Goal: Register for event/course

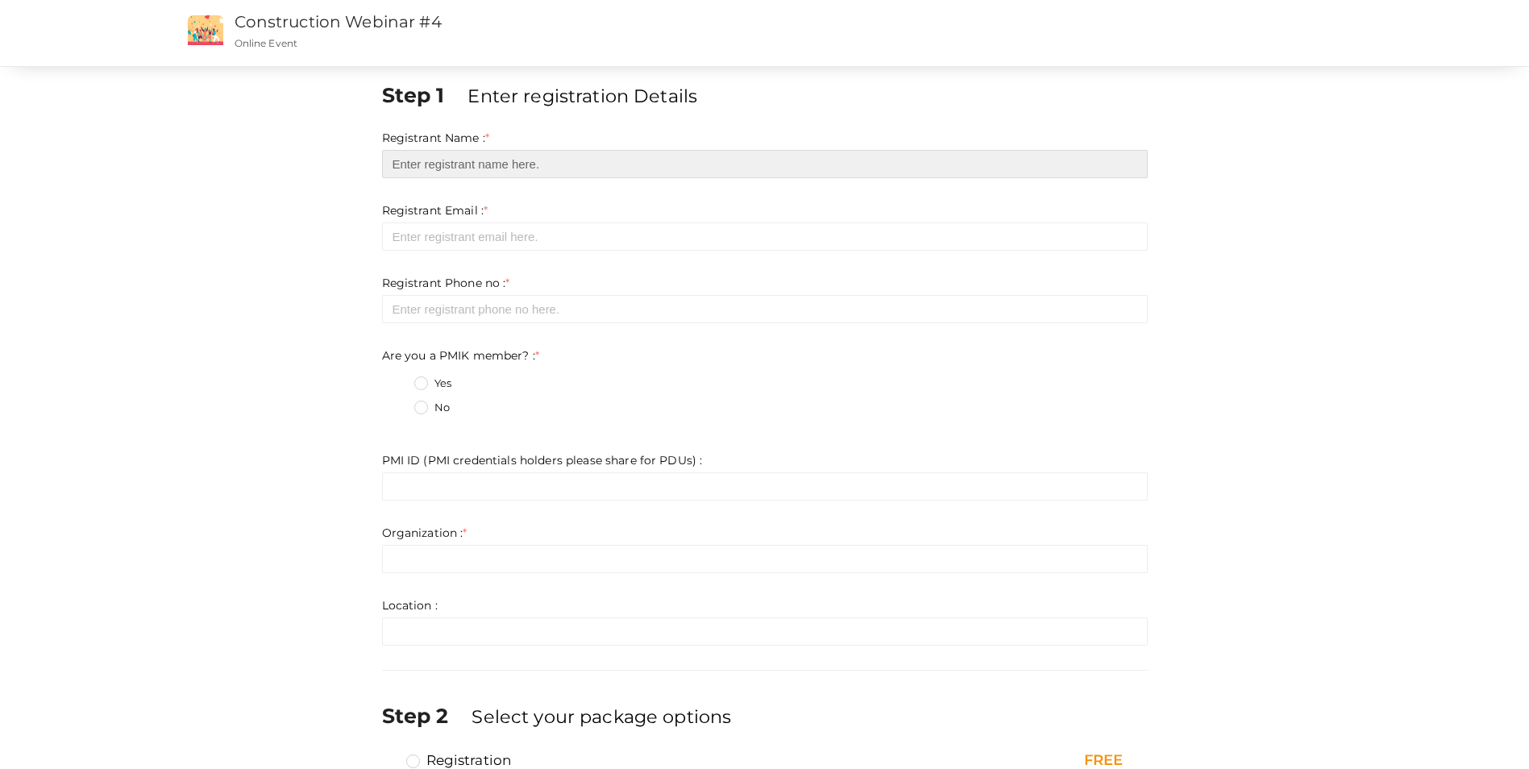
click at [482, 168] on input "text" at bounding box center [765, 164] width 766 height 28
type input "[PERSON_NAME]"
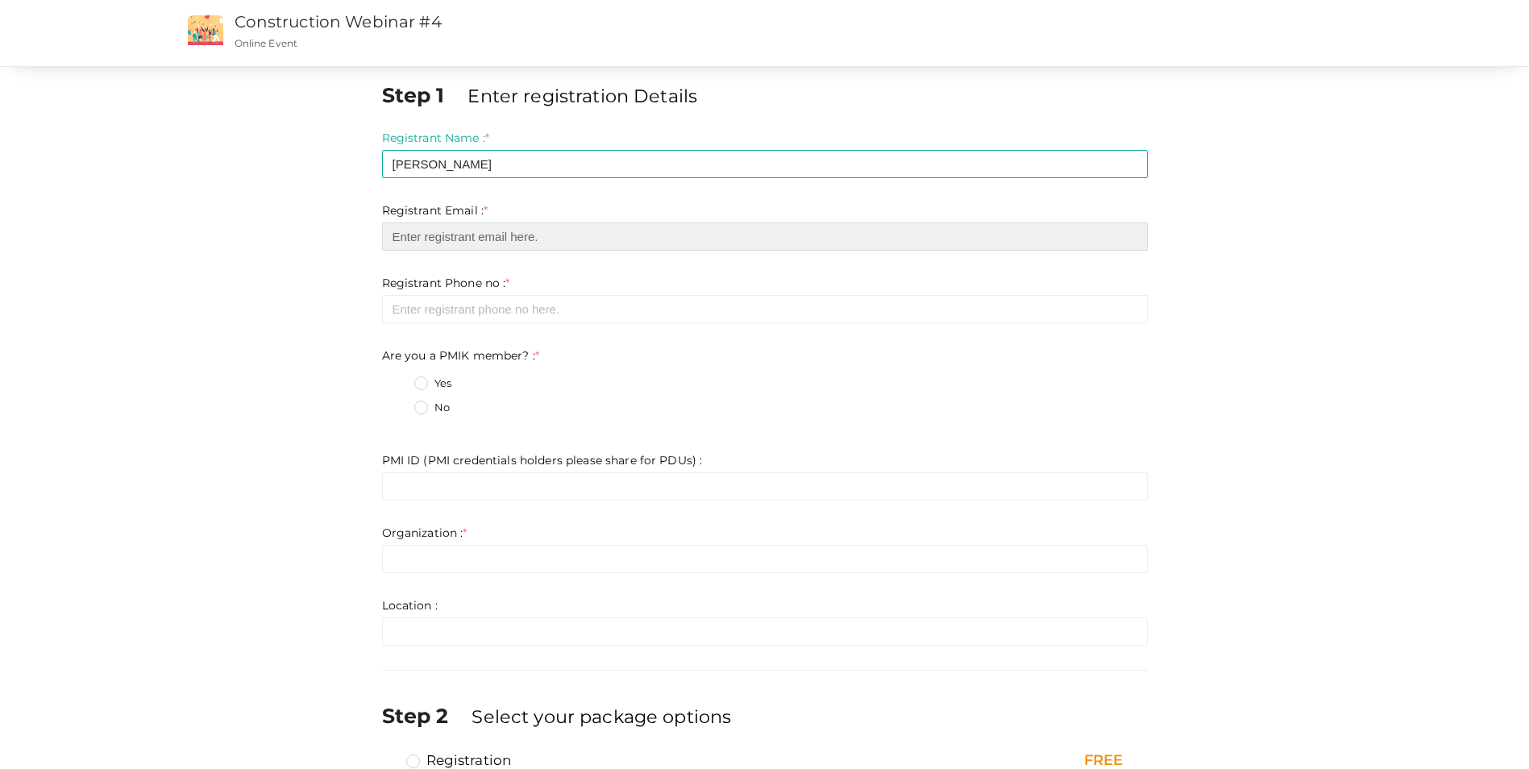
click at [516, 243] on input "email" at bounding box center [765, 236] width 766 height 28
type input "[EMAIL_ADDRESS][DOMAIN_NAME]"
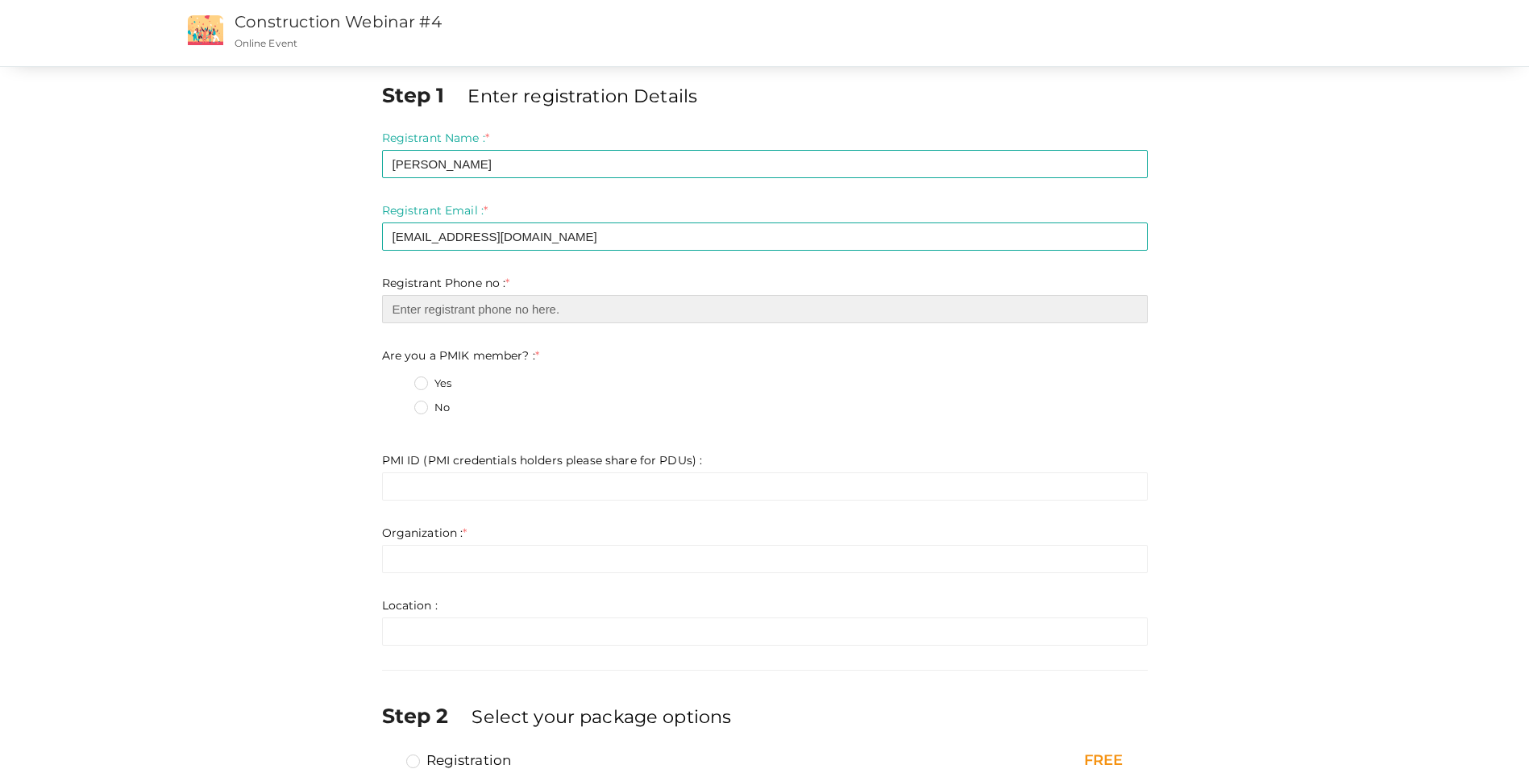
click at [519, 312] on input "number" at bounding box center [765, 309] width 766 height 28
type input "8368810822"
click at [424, 408] on label "No" at bounding box center [431, 408] width 35 height 16
click at [398, 403] on member\?\+1 "No" at bounding box center [398, 403] width 0 height 0
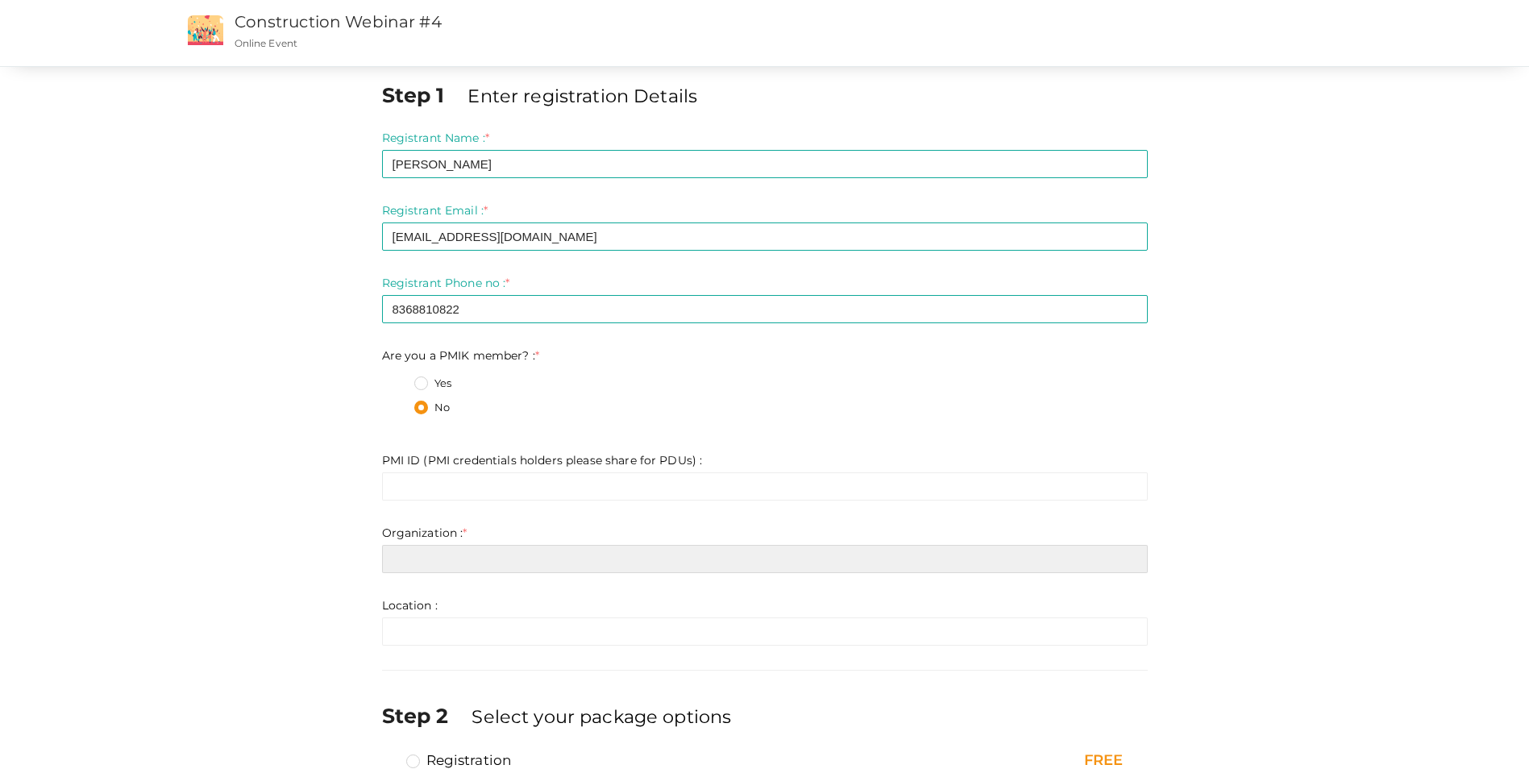
click at [442, 567] on input "text" at bounding box center [765, 559] width 766 height 28
type input "l"
type input "L&T TECHNOLOGY SERVICES LIMITED"
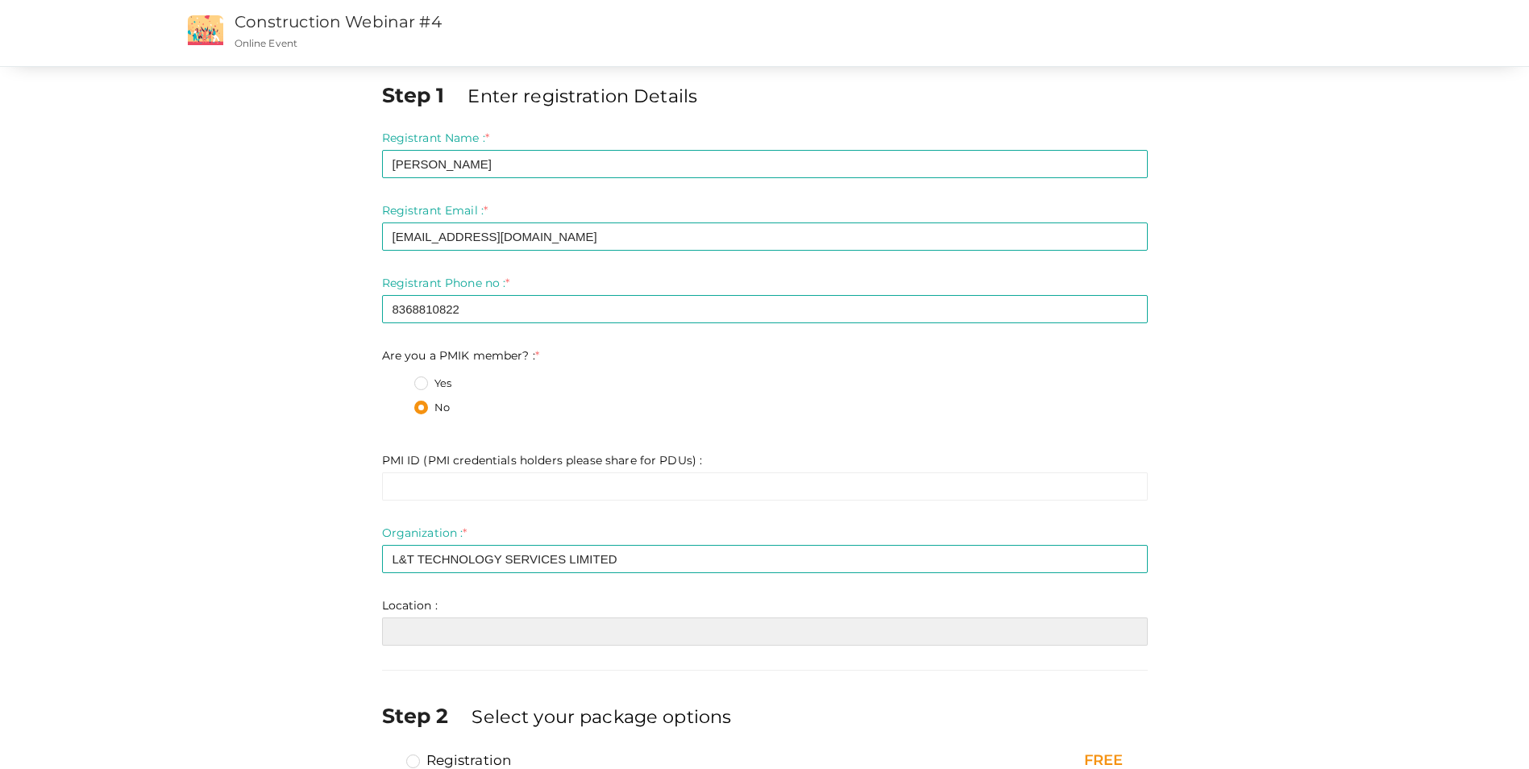
click at [463, 629] on input "text" at bounding box center [765, 631] width 766 height 28
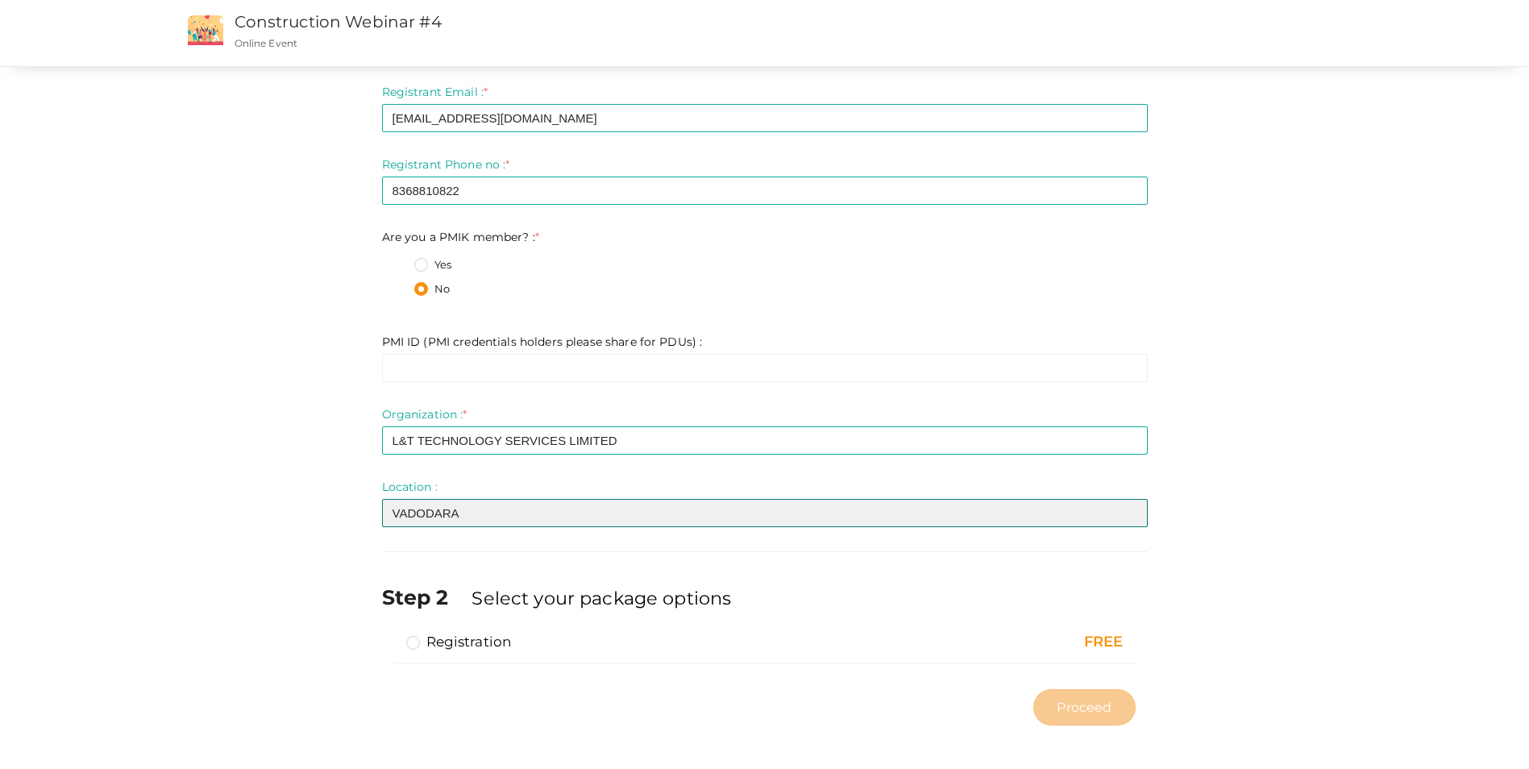
scroll to position [123, 0]
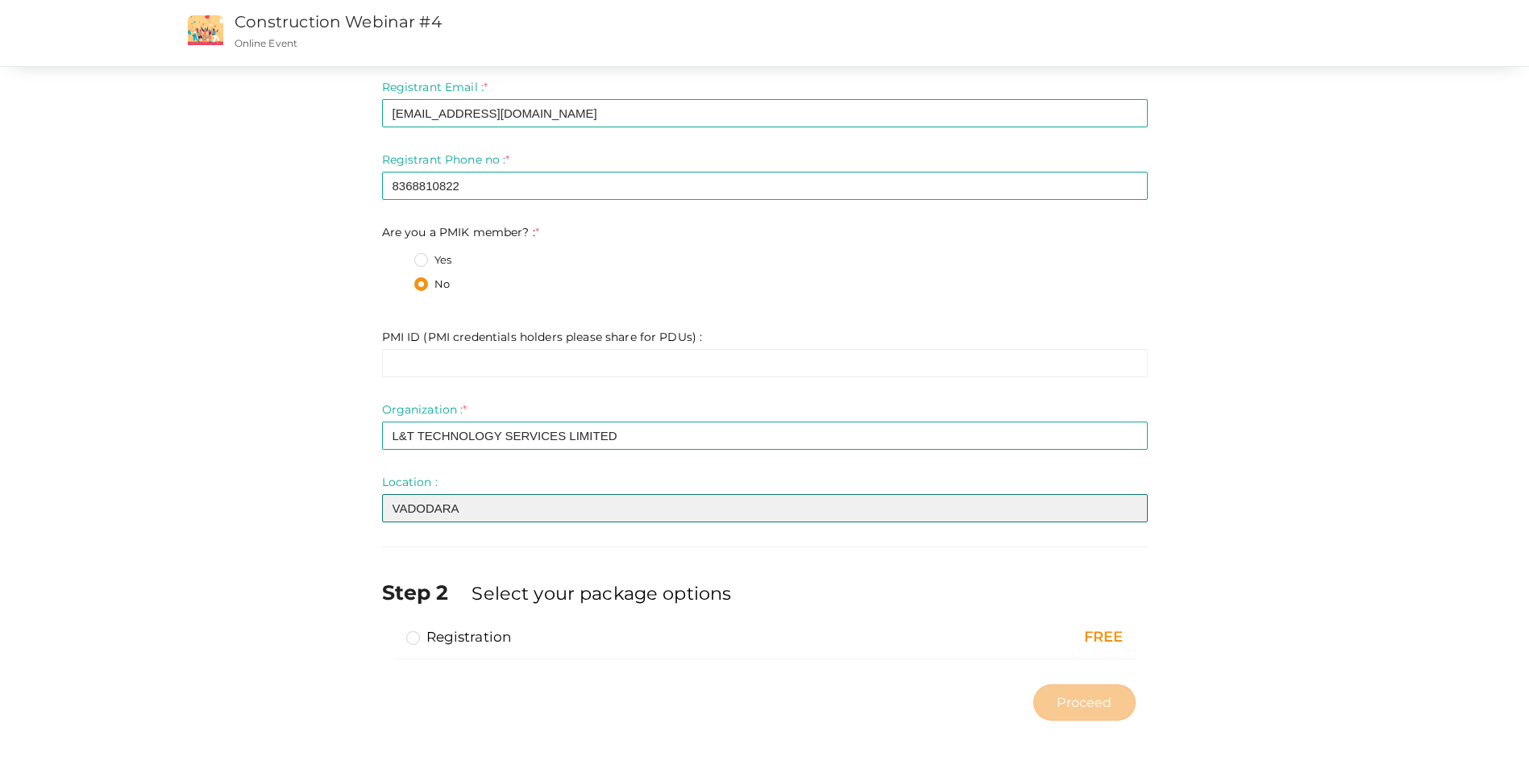
type input "VADODARA"
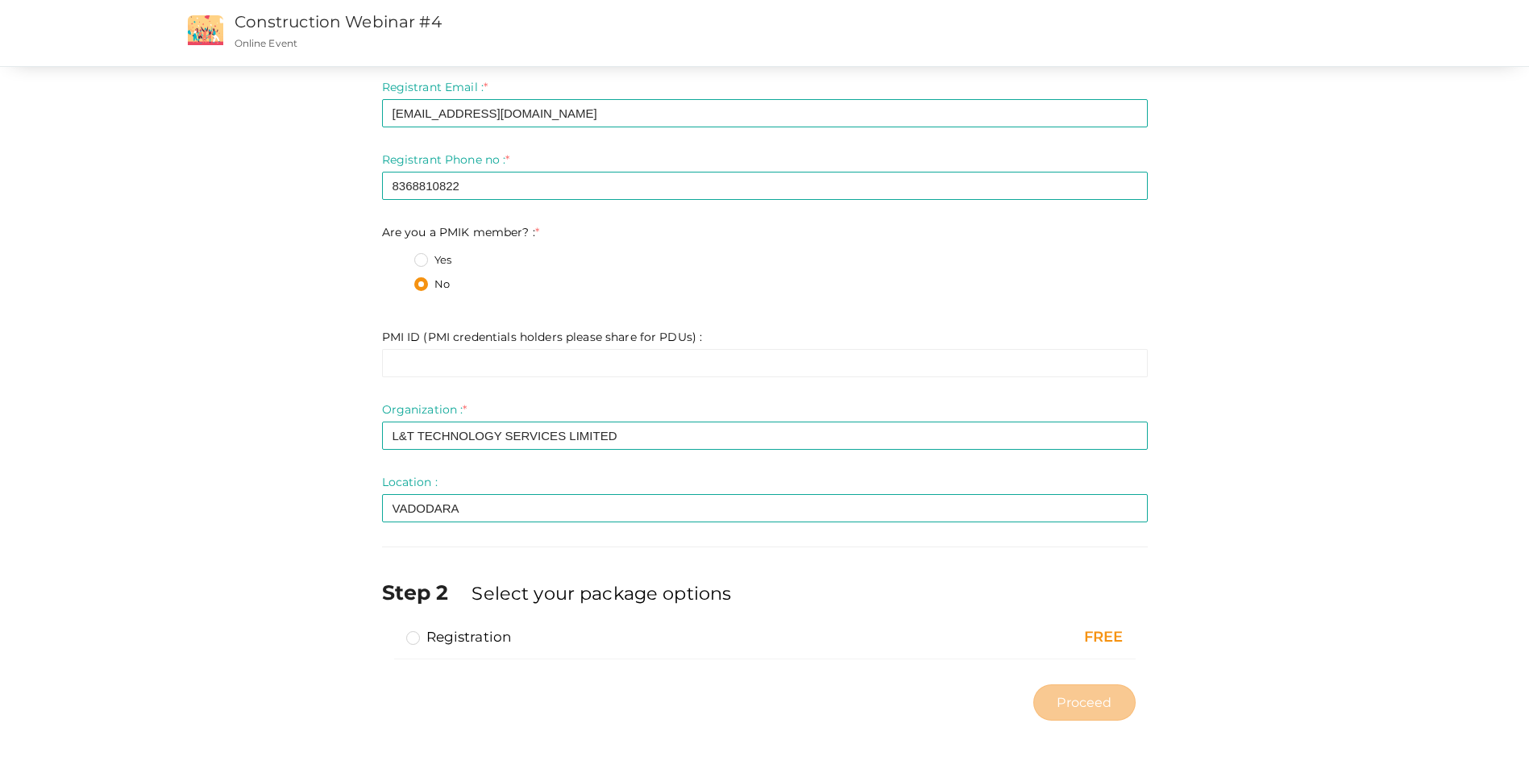
click at [414, 639] on label "Registration" at bounding box center [459, 636] width 106 height 19
click at [390, 630] on input "Registration" at bounding box center [390, 630] width 0 height 0
click at [1073, 707] on span "Proceed" at bounding box center [1083, 702] width 55 height 19
type input "N/A"
